Goal: Task Accomplishment & Management: Manage account settings

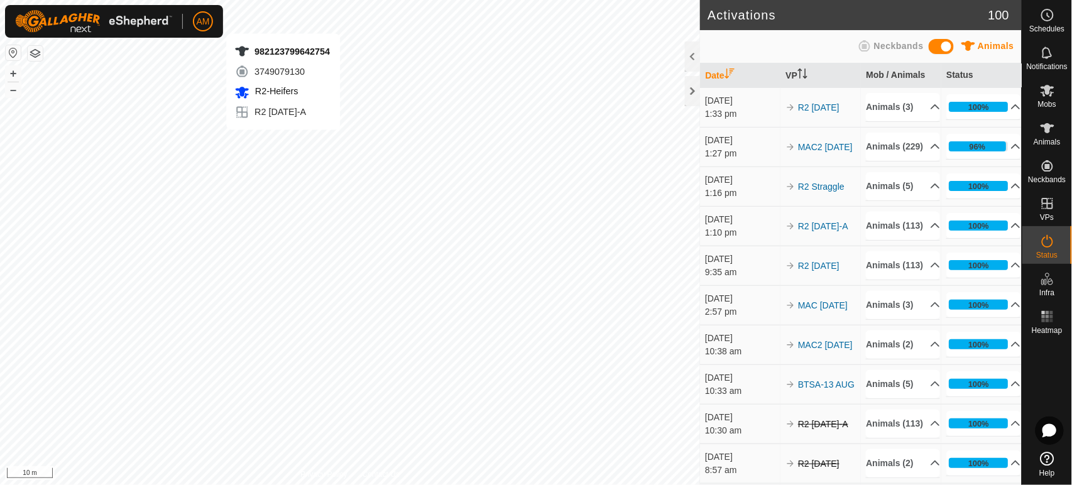
click at [283, 142] on div "982123799642754 3749079130 R2-Heifers R2 [DATE]-A + – ⇧ i 10 m" at bounding box center [350, 242] width 700 height 485
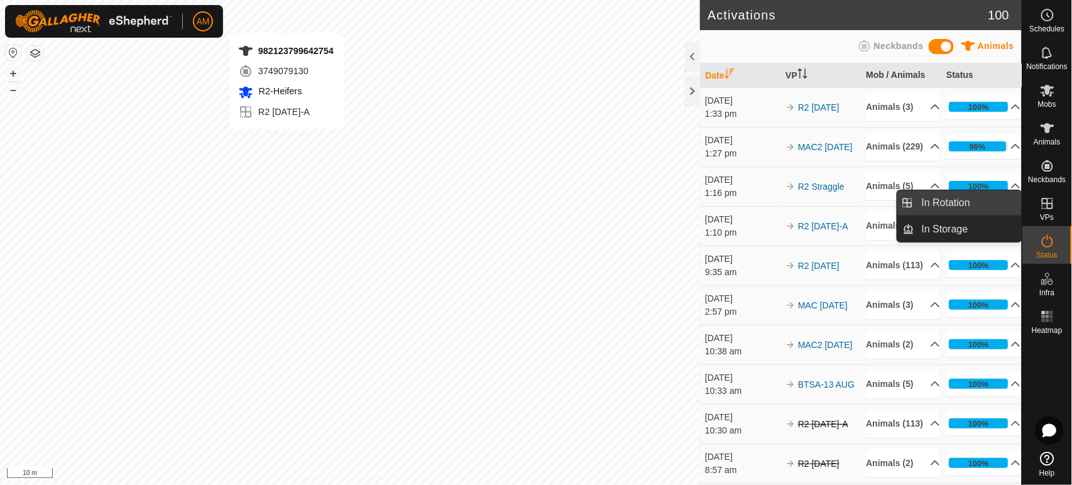
click at [966, 205] on link "In Rotation" at bounding box center [967, 202] width 107 height 25
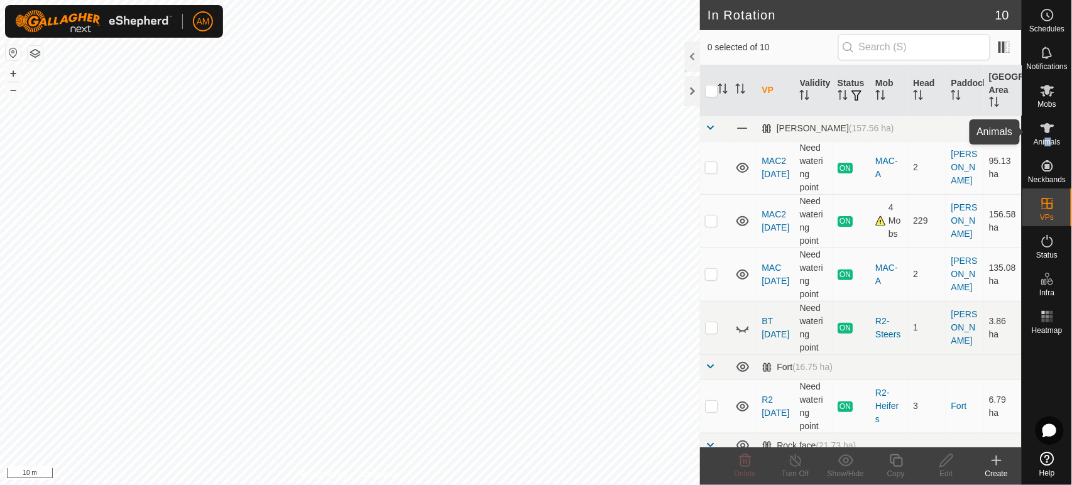
click at [1048, 147] on div "Animals" at bounding box center [1047, 132] width 50 height 38
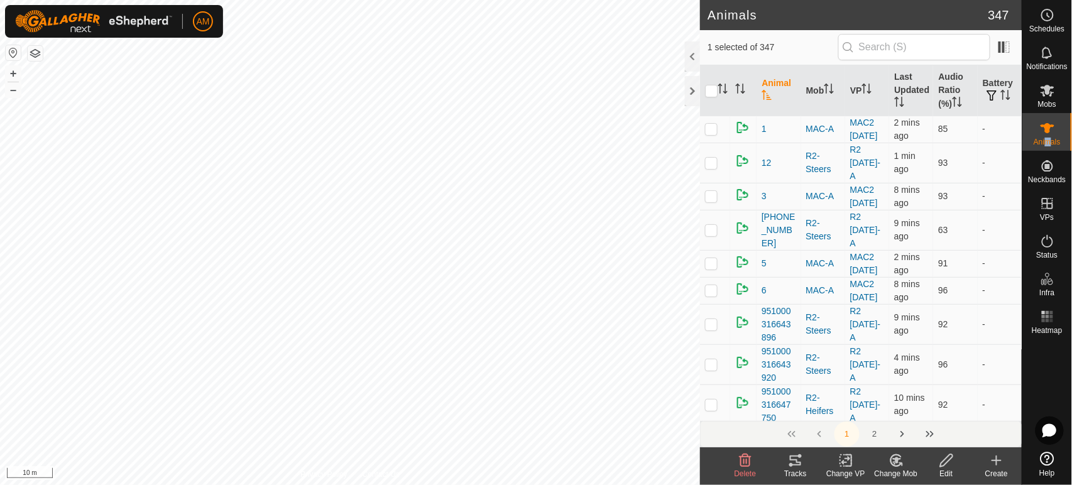
click at [843, 463] on icon at bounding box center [846, 461] width 9 height 8
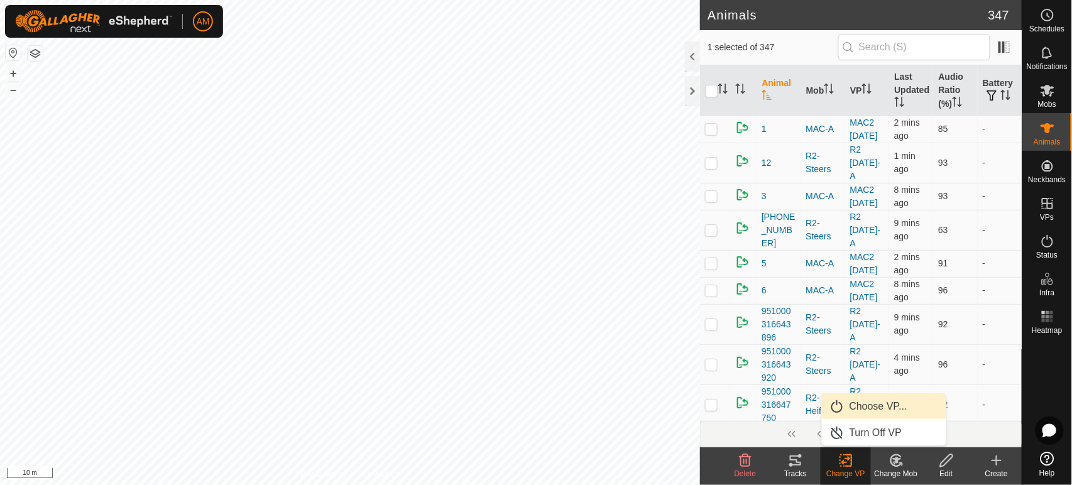
click at [860, 409] on link "Choose VP..." at bounding box center [884, 406] width 124 height 25
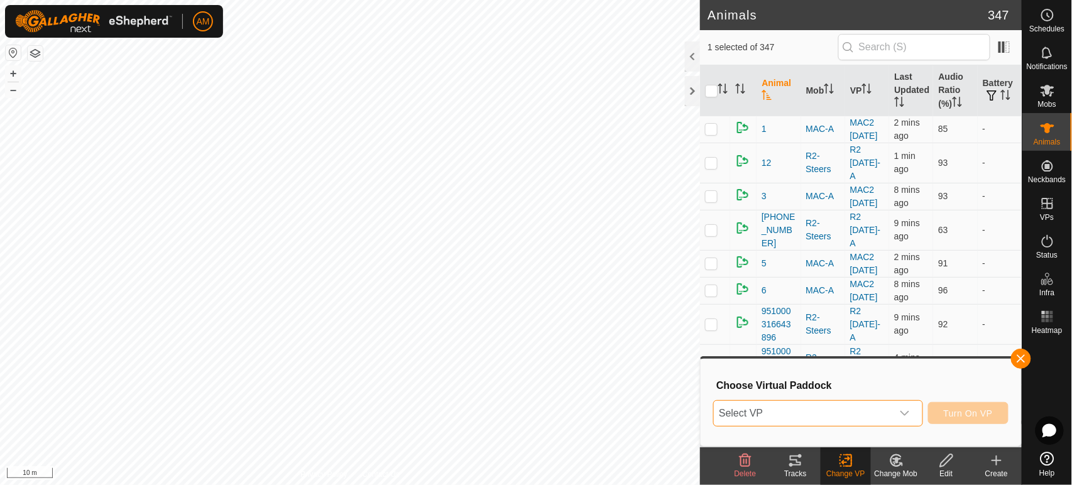
click at [823, 416] on span "Select VP" at bounding box center [803, 413] width 178 height 25
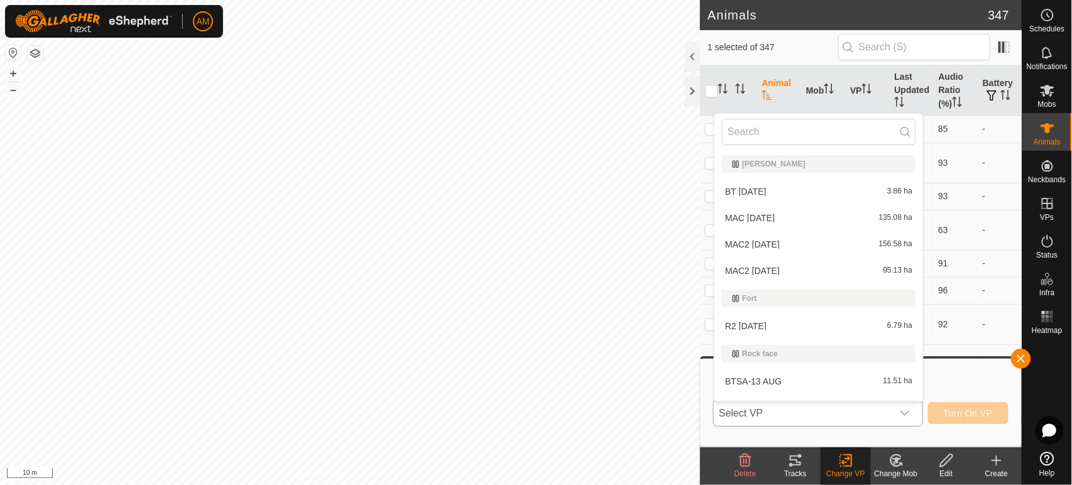
click at [750, 326] on li "R2 [DATE] 6.79 ha" at bounding box center [819, 326] width 209 height 25
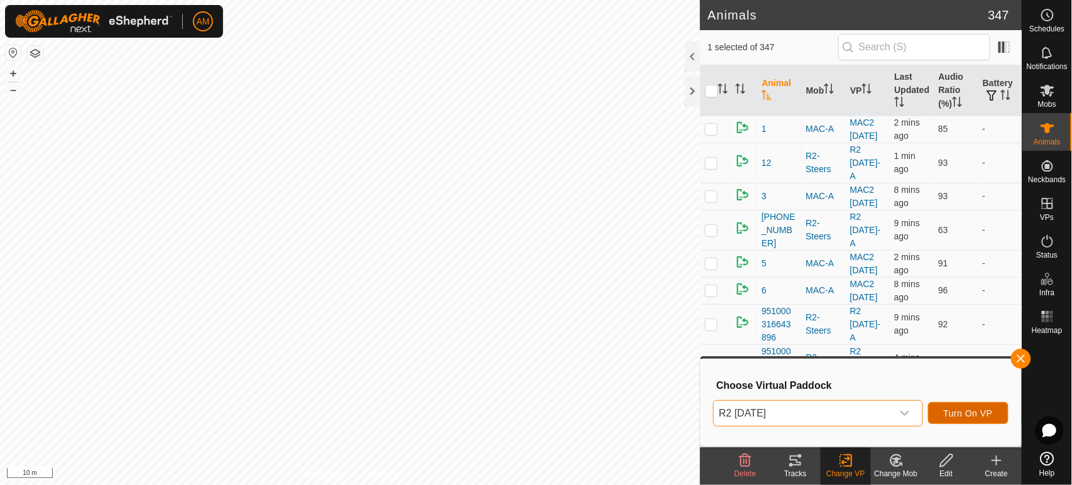
click at [965, 420] on button "Turn On VP" at bounding box center [968, 413] width 80 height 22
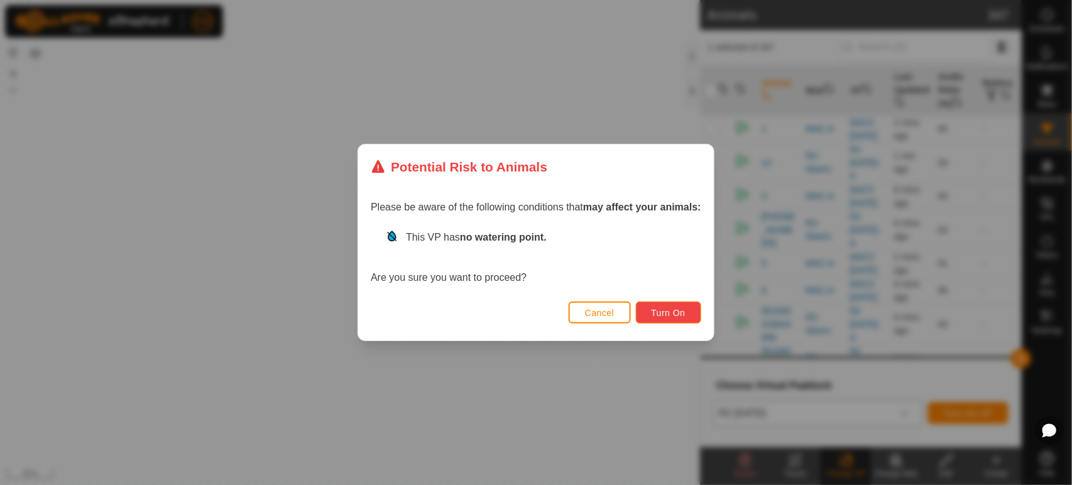
click at [688, 318] on button "Turn On" at bounding box center [668, 313] width 65 height 22
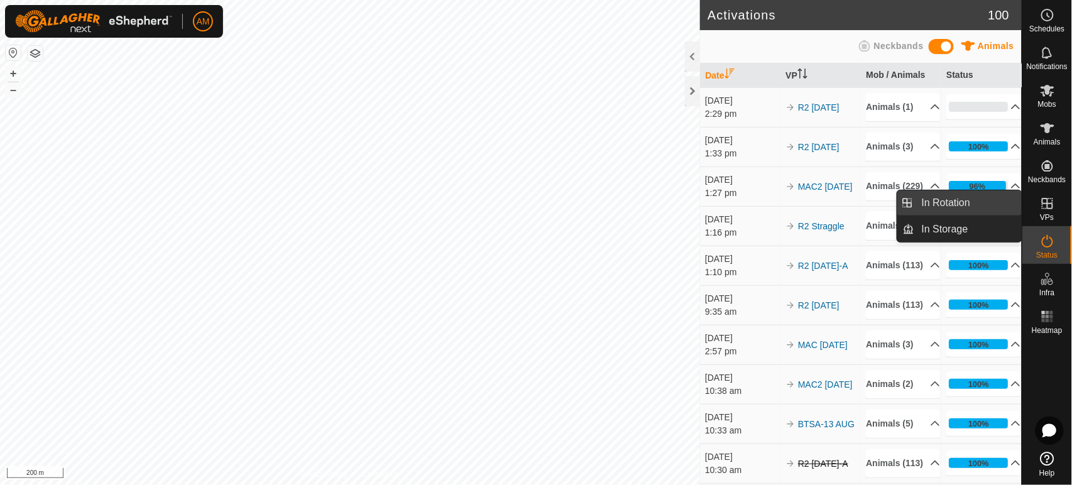
click at [996, 206] on link "In Rotation" at bounding box center [967, 202] width 107 height 25
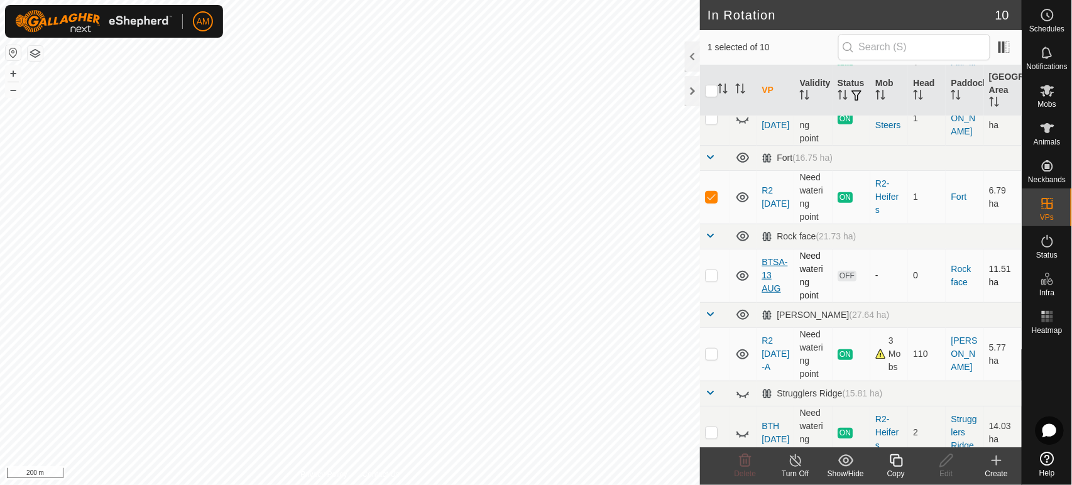
scroll to position [140, 0]
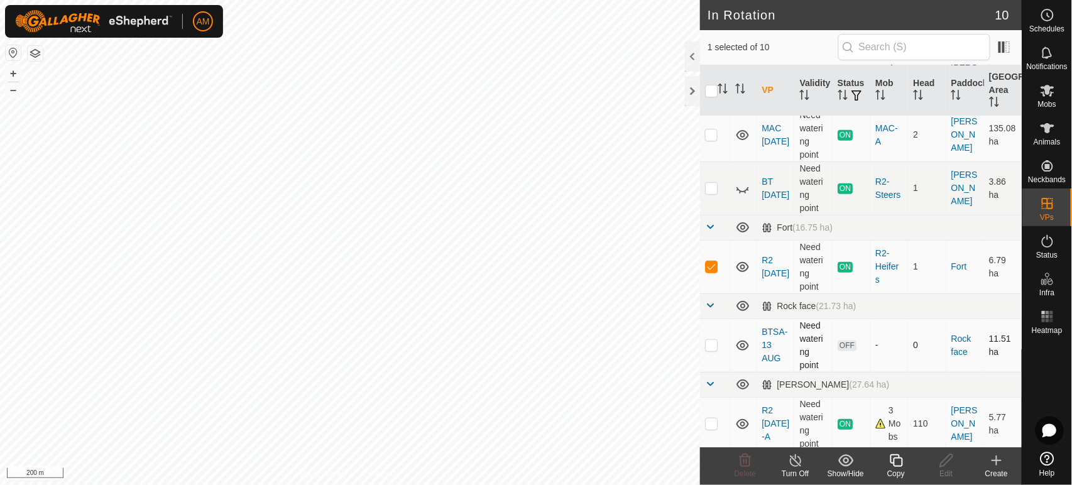
click at [715, 345] on p-checkbox at bounding box center [711, 345] width 13 height 10
checkbox input "true"
click at [707, 85] on input "checkbox" at bounding box center [711, 91] width 13 height 13
checkbox input "true"
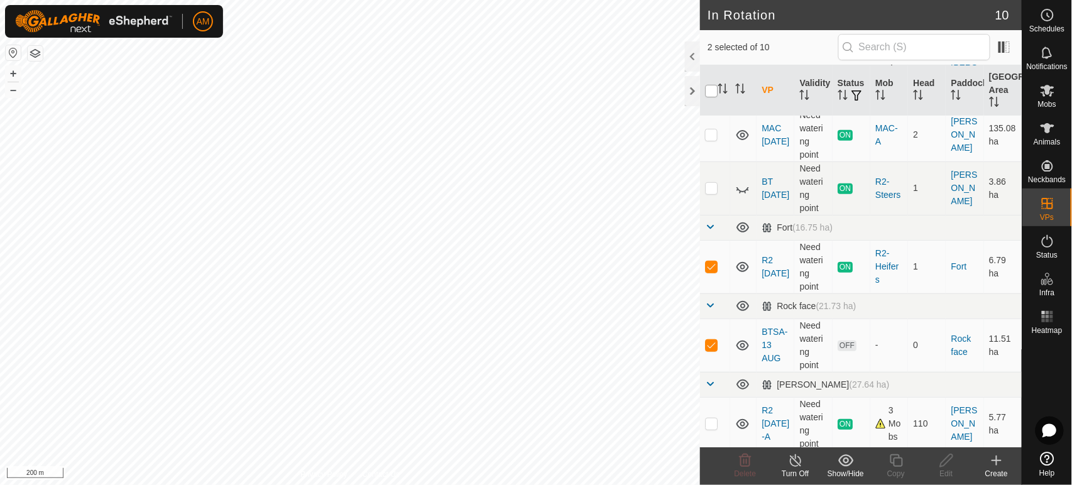
checkbox input "true"
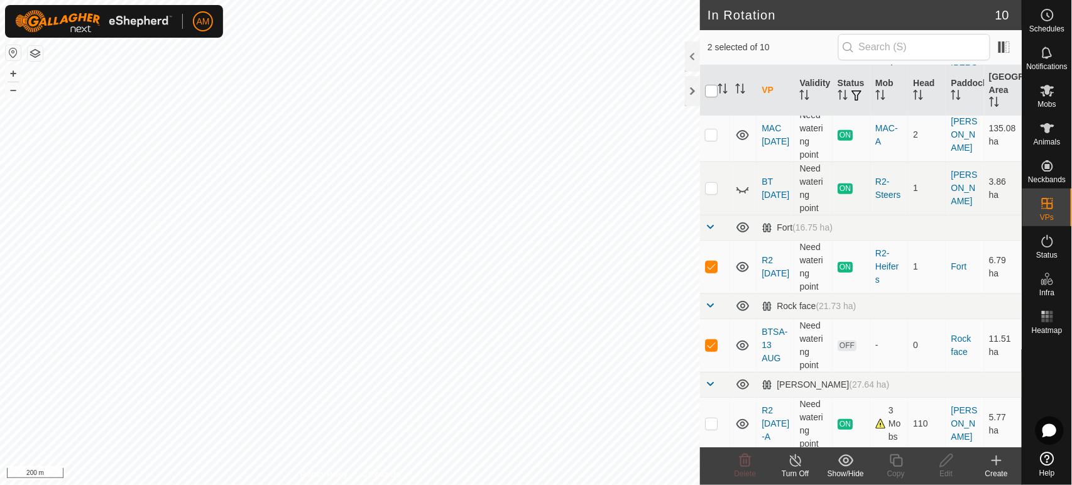
checkbox input "true"
click at [708, 87] on input "checkbox" at bounding box center [711, 91] width 13 height 13
checkbox input "false"
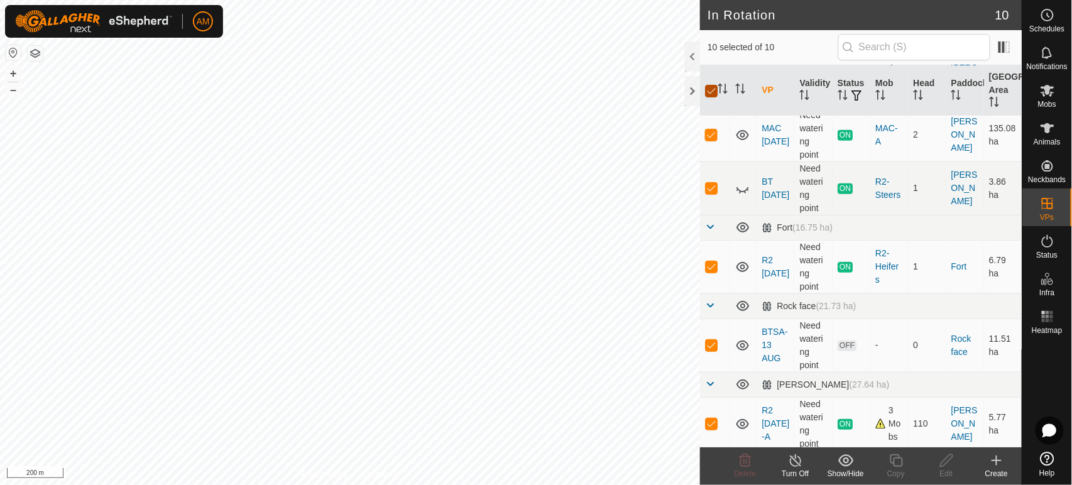
checkbox input "false"
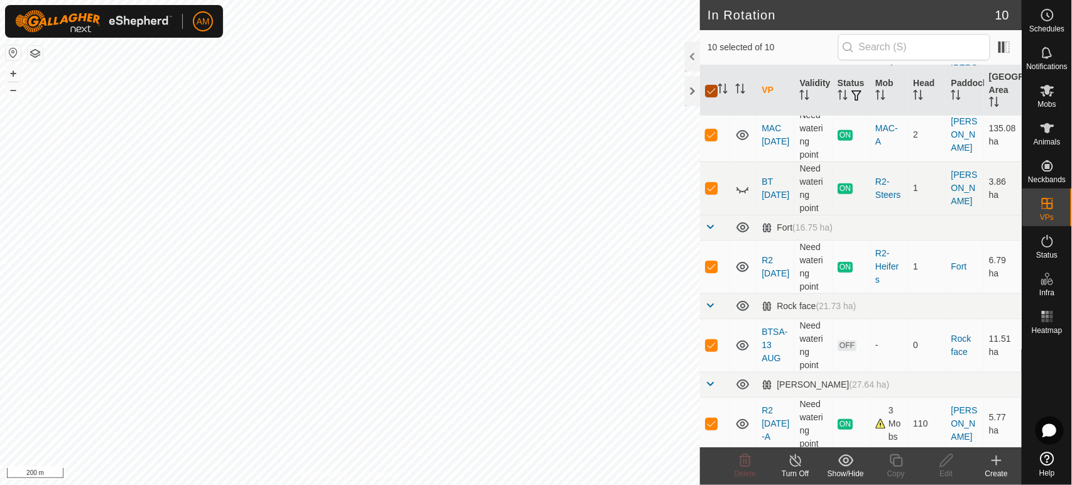
checkbox input "false"
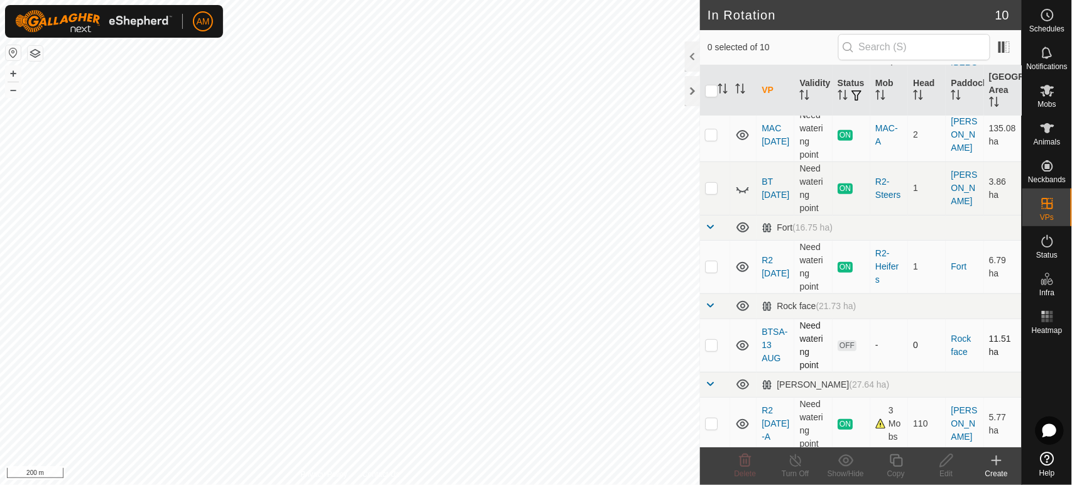
click at [715, 351] on td at bounding box center [715, 345] width 30 height 53
click at [746, 470] on span "Delete" at bounding box center [746, 473] width 22 height 9
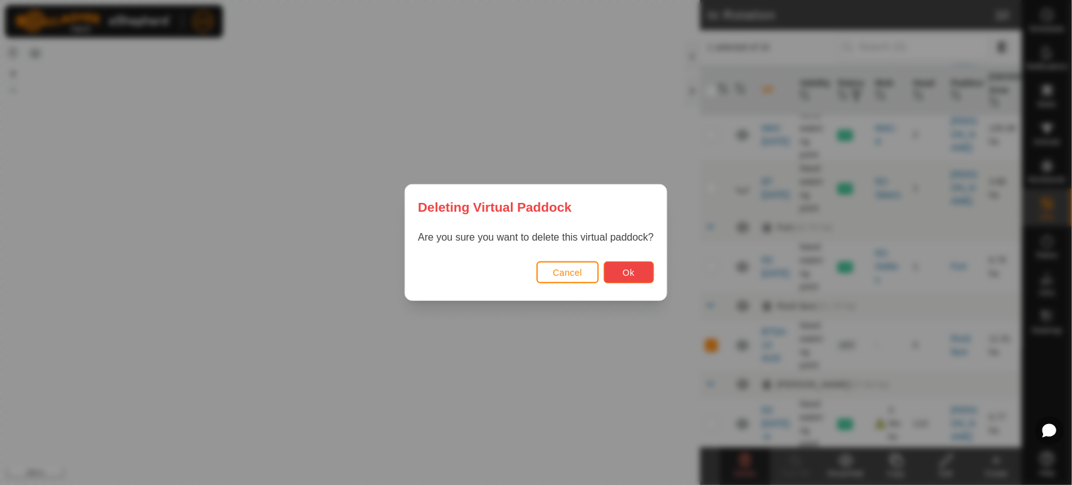
click at [618, 273] on button "Ok" at bounding box center [629, 272] width 50 height 22
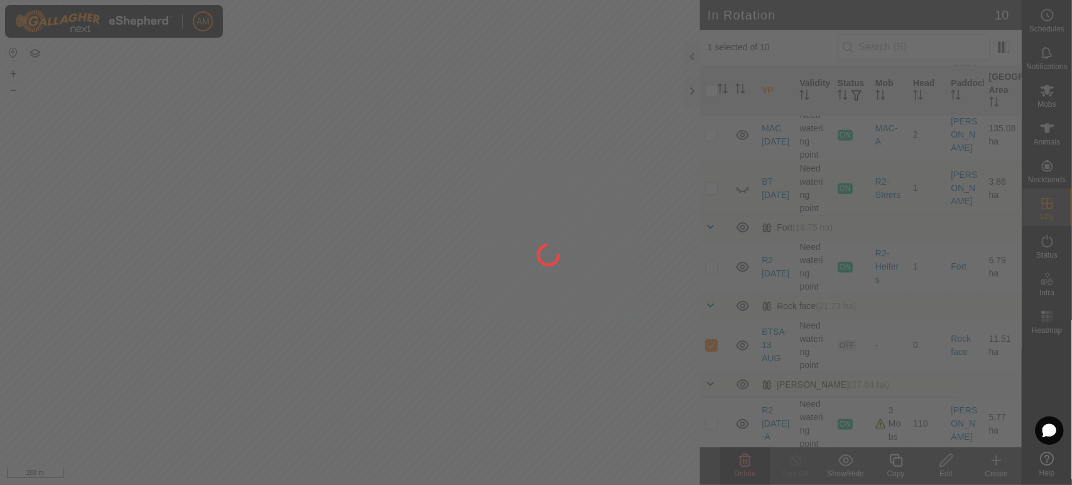
checkbox input "false"
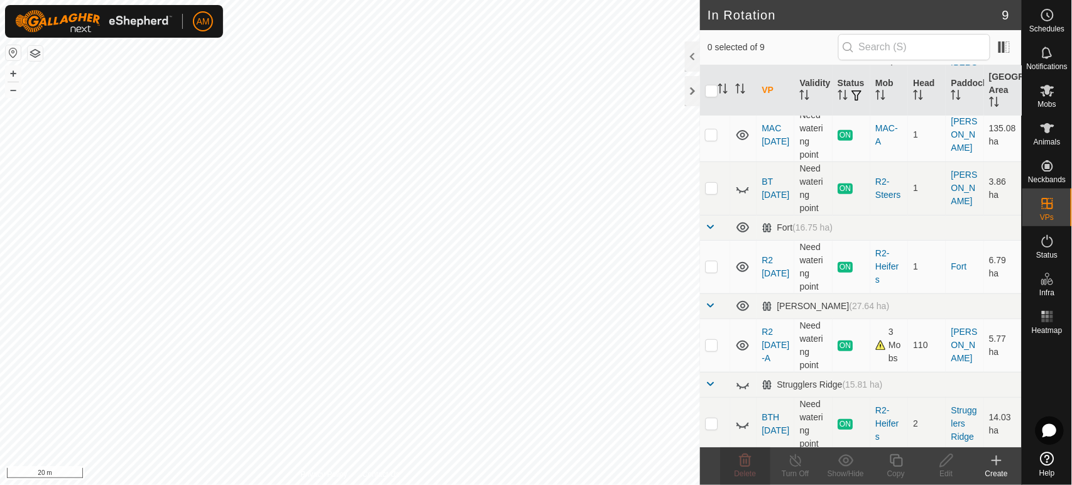
click at [379, 0] on html "AM Schedules Notifications Mobs Animals Neckbands VPs Status Infra Heatmap Help…" at bounding box center [536, 242] width 1072 height 485
